Goal: Information Seeking & Learning: Learn about a topic

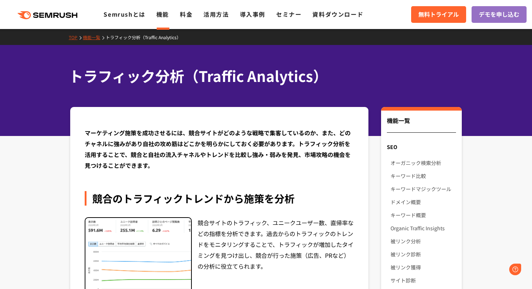
click at [72, 19] on div ".cls {fill: #FF642D;} .cls {fill: #FF642D;} Semrushとは 機能 料金 活用方法 導入事例 セミナー 資料ダウ…" at bounding box center [266, 15] width 532 height 22
click at [66, 14] on icon ".cls {fill: #FF642D;}" at bounding box center [48, 15] width 82 height 8
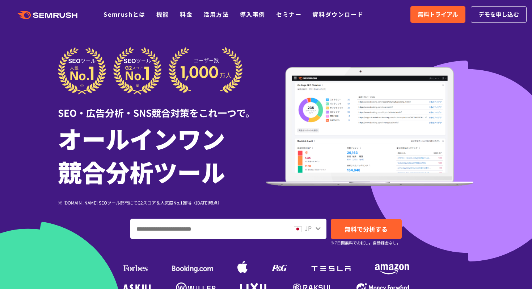
click at [196, 231] on input "ドメイン、キーワードまたはURLを入力してください" at bounding box center [209, 229] width 157 height 20
paste input "**********"
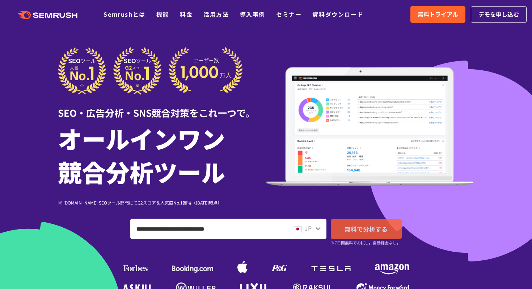
type input "**********"
click at [371, 229] on span "無料で分析する" at bounding box center [366, 228] width 43 height 9
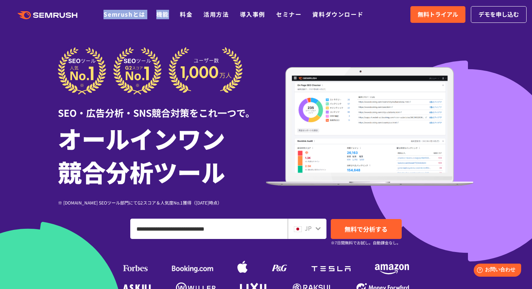
drag, startPoint x: 190, startPoint y: 7, endPoint x: 106, endPoint y: 7, distance: 83.3
click at [111, 7] on div ".cls {fill: #FF642D;} .cls {fill: #FF642D;} Semrushとは 機能 料金 活用方法 導入事例 セミナー 資料ダウ…" at bounding box center [266, 15] width 532 height 22
click at [49, 22] on div ".cls {fill: #FF642D;} .cls {fill: #FF642D;} Semrushとは 機能 料金 活用方法 導入事例 セミナー 資料ダウ…" at bounding box center [266, 15] width 532 height 22
click at [52, 20] on div ".cls {fill: #FF642D;} .cls {fill: #FF642D;} Semrushとは 機能 料金 活用方法 導入事例 セミナー 資料ダウ…" at bounding box center [266, 15] width 532 height 22
click at [49, 16] on polygon at bounding box center [49, 15] width 7 height 5
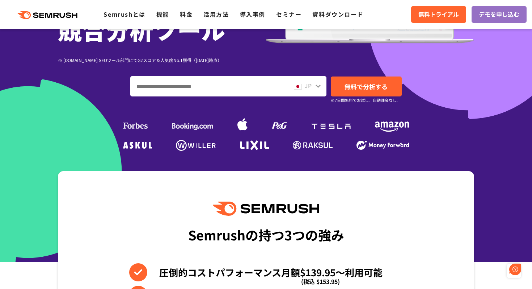
scroll to position [11, 0]
